Goal: Task Accomplishment & Management: Complete application form

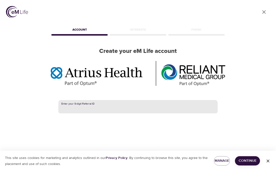
click at [96, 108] on input "text" at bounding box center [137, 107] width 159 height 14
paste input "384047369"
type input "384047369"
click at [249, 159] on span "Continue" at bounding box center [247, 161] width 17 height 6
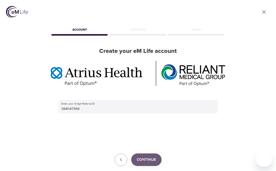
click at [144, 163] on button "Continue" at bounding box center [146, 159] width 30 height 13
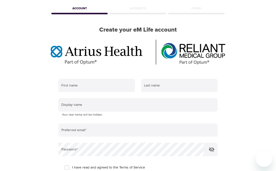
scroll to position [27, 0]
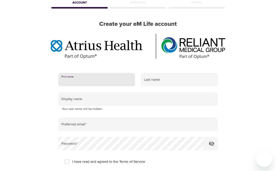
click at [81, 80] on input "text" at bounding box center [96, 80] width 77 height 14
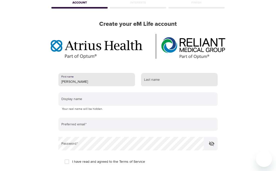
type input "Robert"
click at [149, 79] on input "text" at bounding box center [179, 80] width 77 height 14
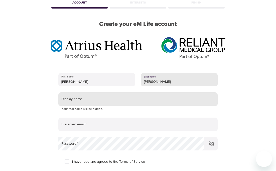
type input "Scheier"
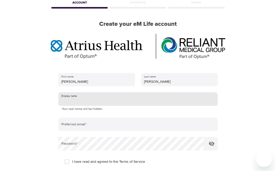
click at [94, 103] on input "text" at bounding box center [137, 99] width 159 height 14
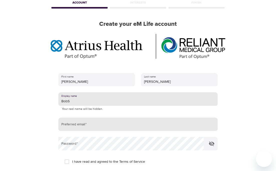
type input "BobS"
click at [100, 126] on input "email" at bounding box center [137, 125] width 159 height 14
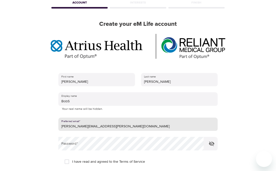
type input "bob.scheier@gmail.com"
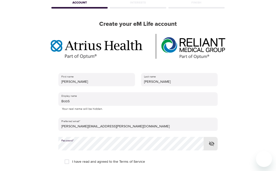
click at [66, 161] on input "I have read and agreed to the Terms of Service" at bounding box center [67, 161] width 11 height 11
checkbox input "true"
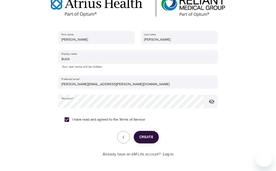
scroll to position [77, 0]
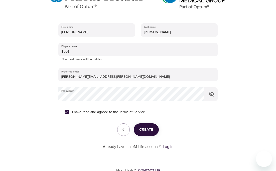
click at [150, 129] on span "Create" at bounding box center [146, 129] width 14 height 7
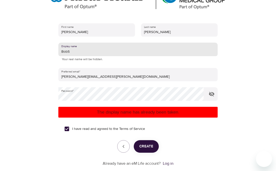
click at [78, 51] on input "BobS" at bounding box center [137, 50] width 159 height 14
type input "Bobster"
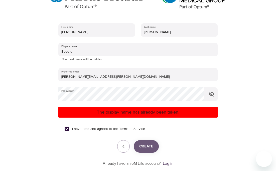
click at [141, 147] on span "Create" at bounding box center [146, 146] width 14 height 7
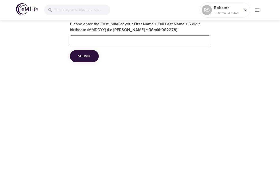
click at [87, 44] on input "Please enter the First initial of your First Name + Full Last Name + 6 digit bi…" at bounding box center [140, 40] width 140 height 11
type input "RScheier10161952"
click at [93, 58] on button "Submit" at bounding box center [84, 56] width 29 height 12
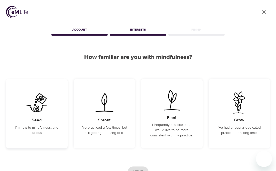
drag, startPoint x: 37, startPoint y: 104, endPoint x: 40, endPoint y: 105, distance: 2.9
click at [37, 104] on img at bounding box center [36, 103] width 25 height 22
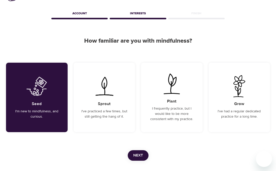
scroll to position [42, 0]
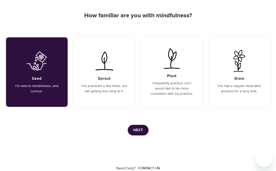
click at [141, 129] on span "Next" at bounding box center [138, 130] width 10 height 7
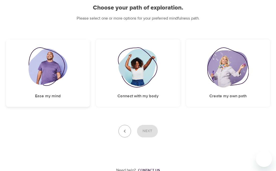
click at [55, 53] on img at bounding box center [48, 67] width 39 height 40
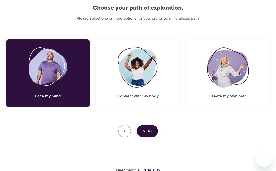
click at [148, 127] on button "Next" at bounding box center [147, 131] width 21 height 13
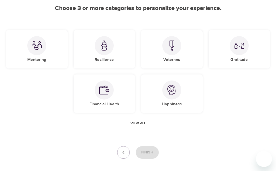
scroll to position [50, 0]
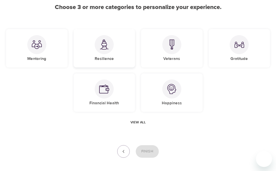
click at [104, 53] on div at bounding box center [104, 44] width 19 height 19
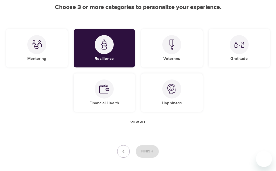
click at [137, 121] on span "View all" at bounding box center [138, 122] width 15 height 6
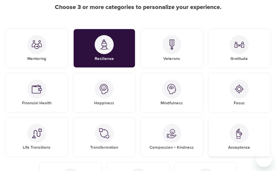
click at [241, 132] on img at bounding box center [239, 133] width 10 height 10
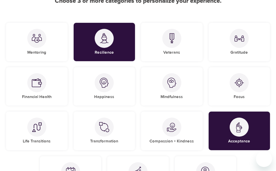
scroll to position [54, 0]
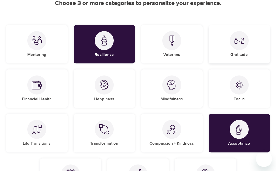
click at [240, 36] on img at bounding box center [239, 41] width 10 height 10
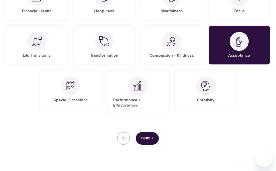
scroll to position [151, 0]
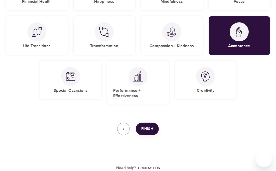
click at [152, 133] on button "Finish" at bounding box center [147, 129] width 23 height 13
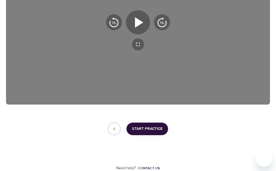
scroll to position [133, 0]
click at [150, 131] on span "Start Practice" at bounding box center [147, 129] width 31 height 7
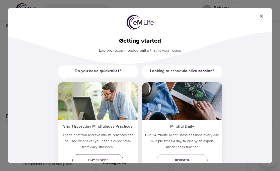
click at [104, 158] on span "Play episode" at bounding box center [97, 160] width 43 height 5
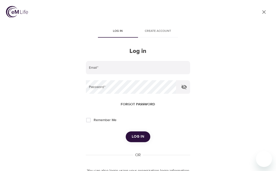
click at [264, 12] on icon "close" at bounding box center [264, 12] width 4 height 4
